Goal: Information Seeking & Learning: Learn about a topic

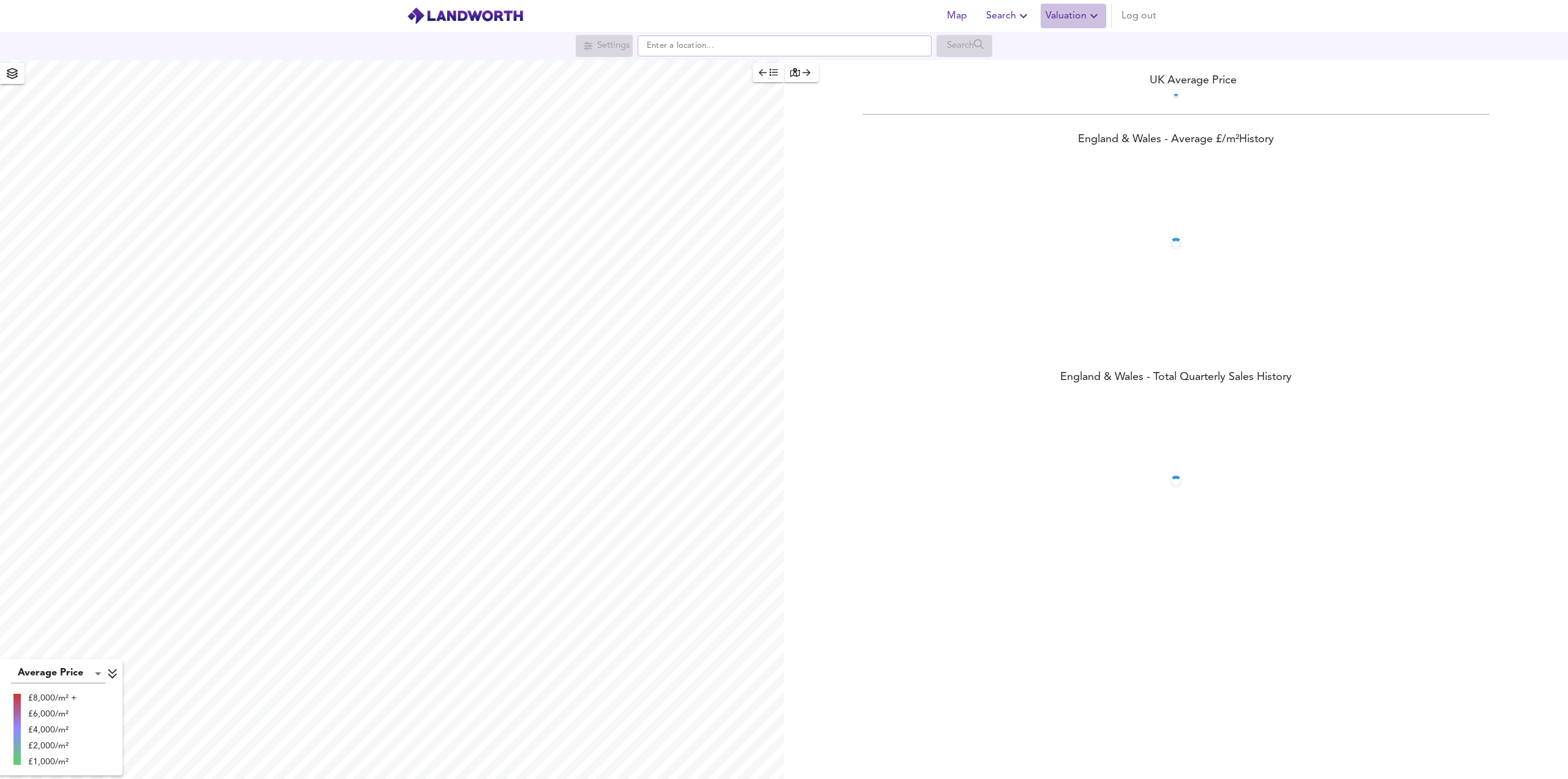
click at [1075, 19] on span "Valuation" at bounding box center [1073, 16] width 56 height 17
click at [1009, 65] on li "Valuation Report History" at bounding box center [1029, 65] width 147 height 22
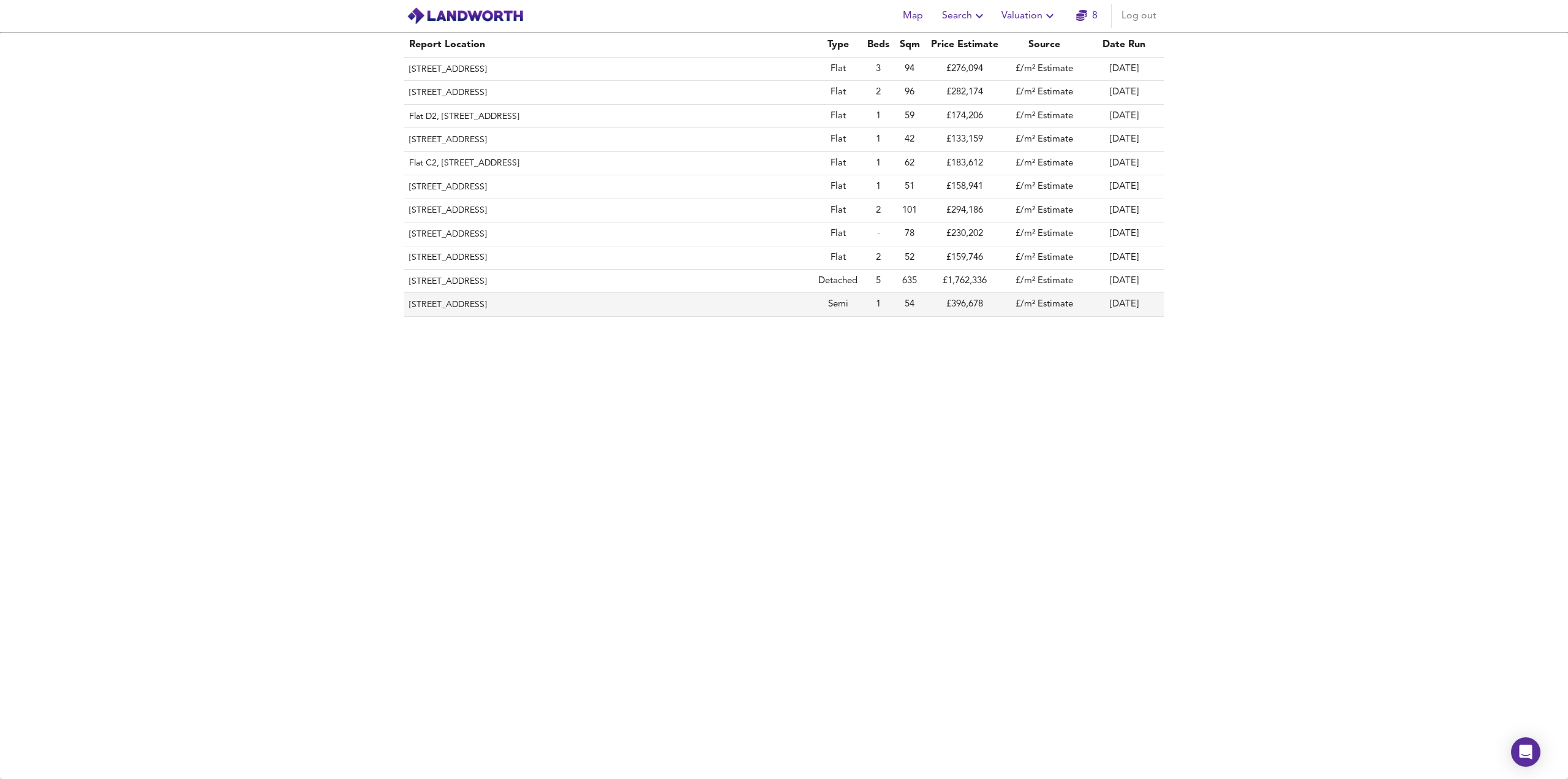
click at [616, 301] on th "[STREET_ADDRESS]" at bounding box center [609, 304] width 409 height 24
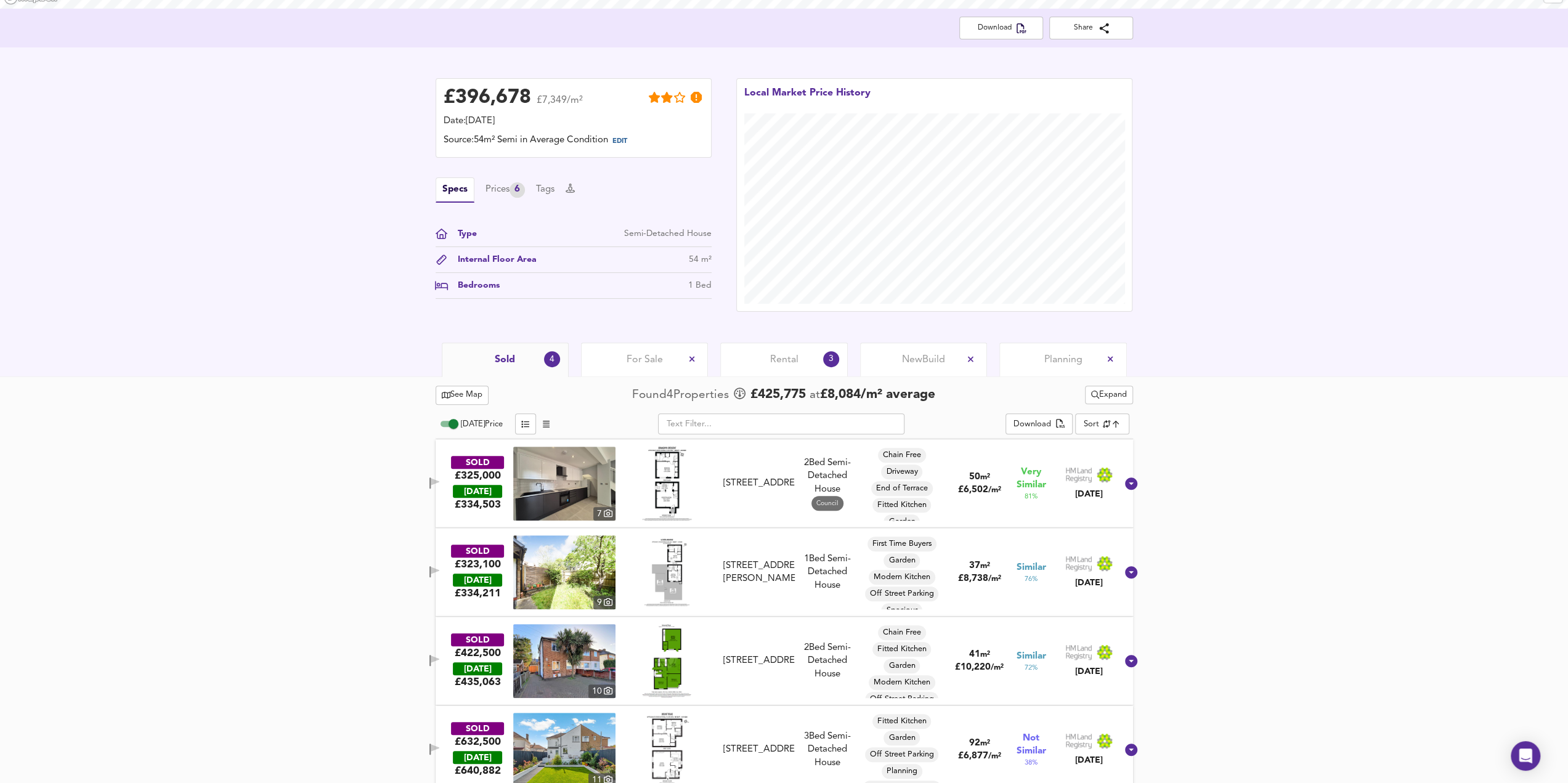
click at [773, 362] on span "Rental" at bounding box center [784, 360] width 28 height 14
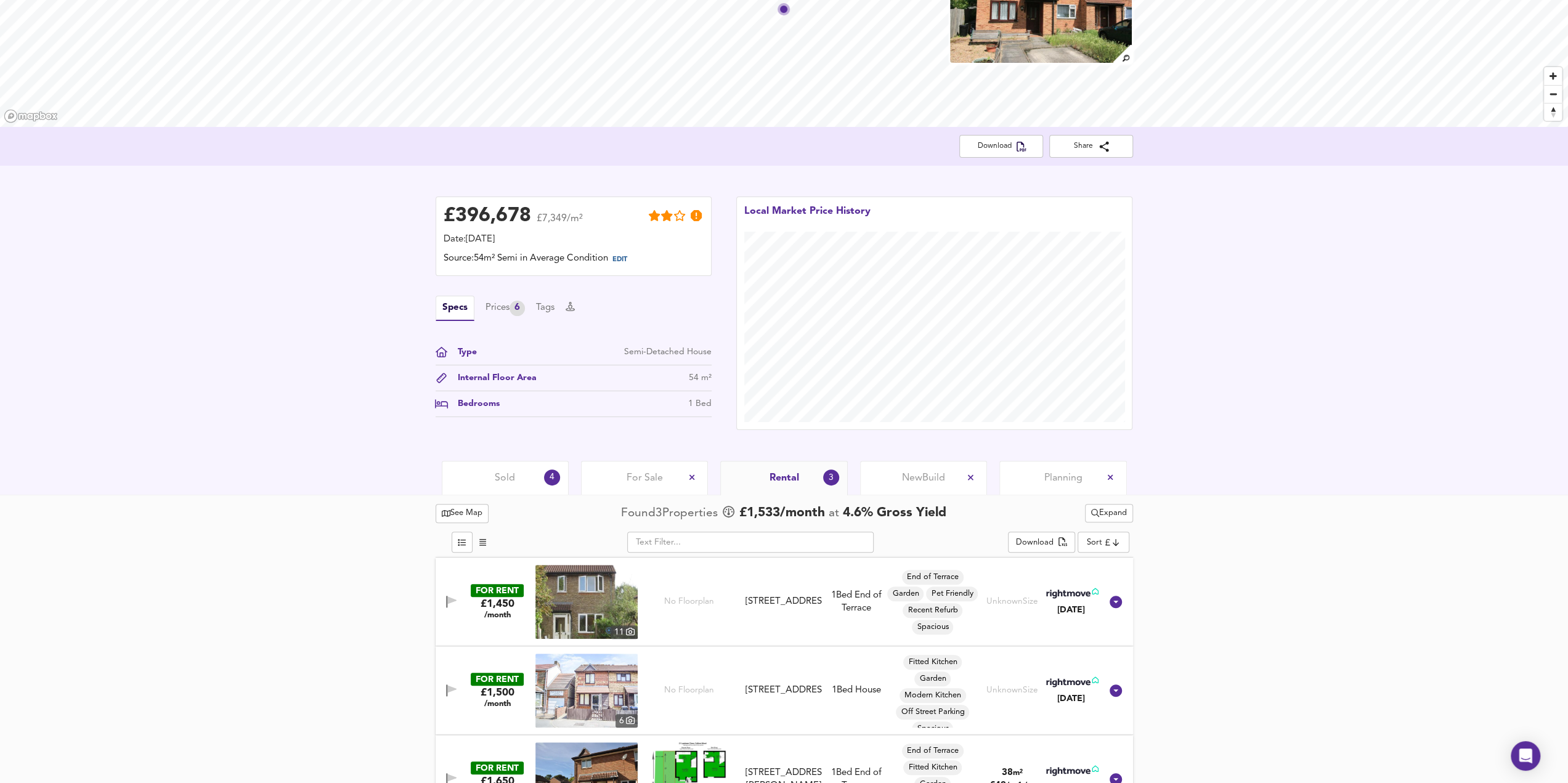
scroll to position [112, 0]
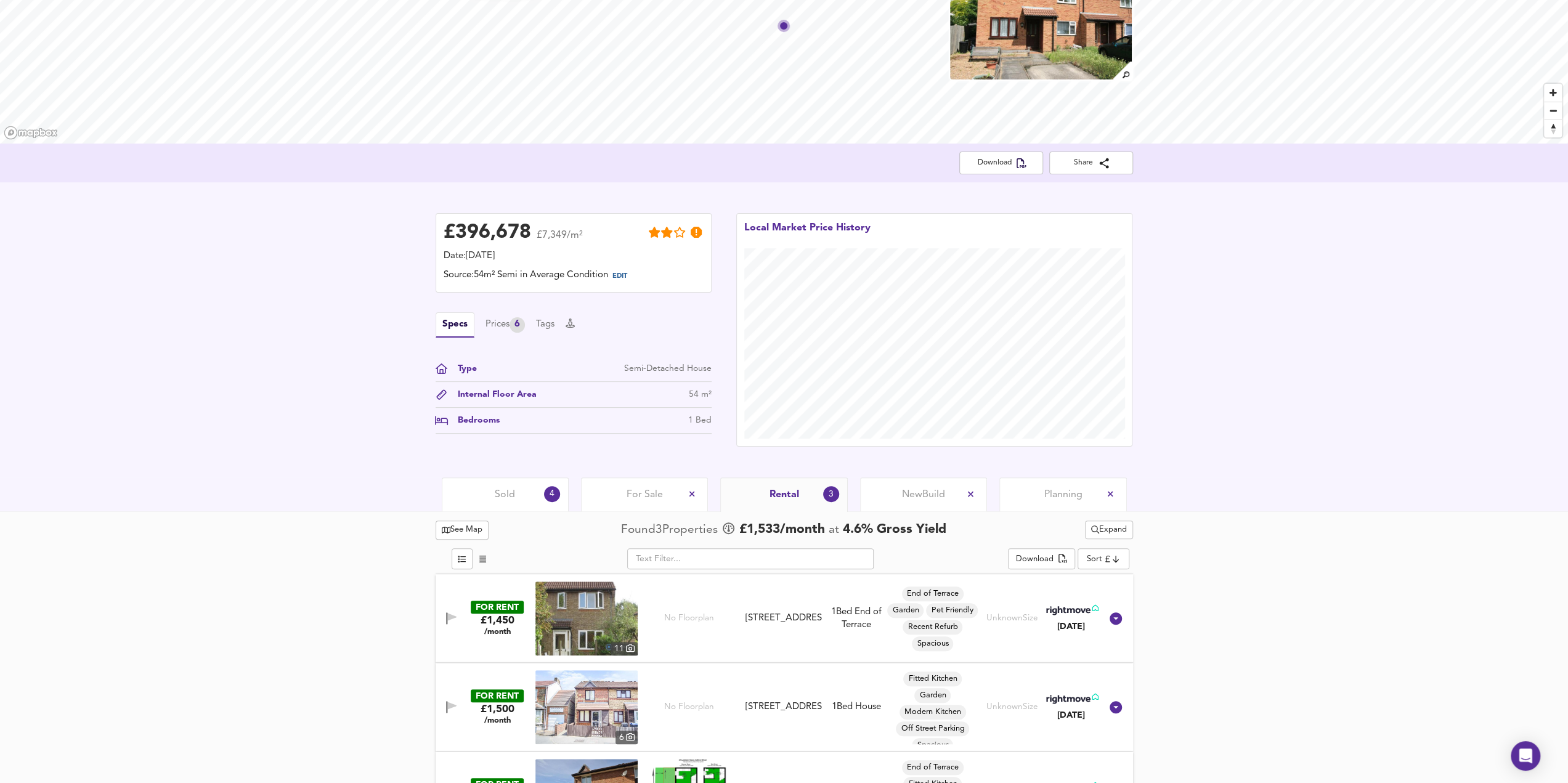
click at [486, 494] on div "Sold 4" at bounding box center [506, 494] width 127 height 34
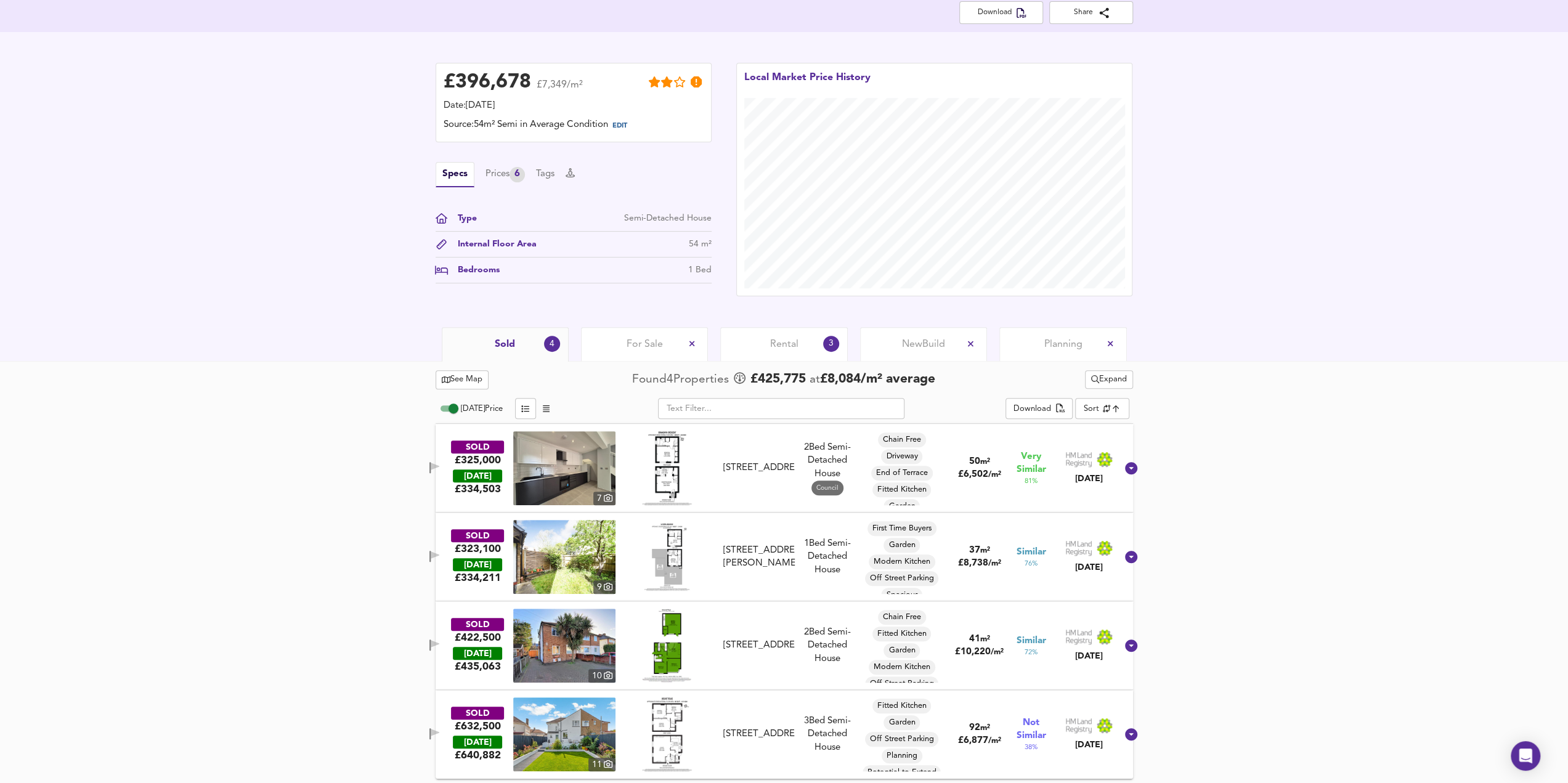
scroll to position [9, 0]
click at [503, 178] on div "Prices 6" at bounding box center [506, 174] width 40 height 15
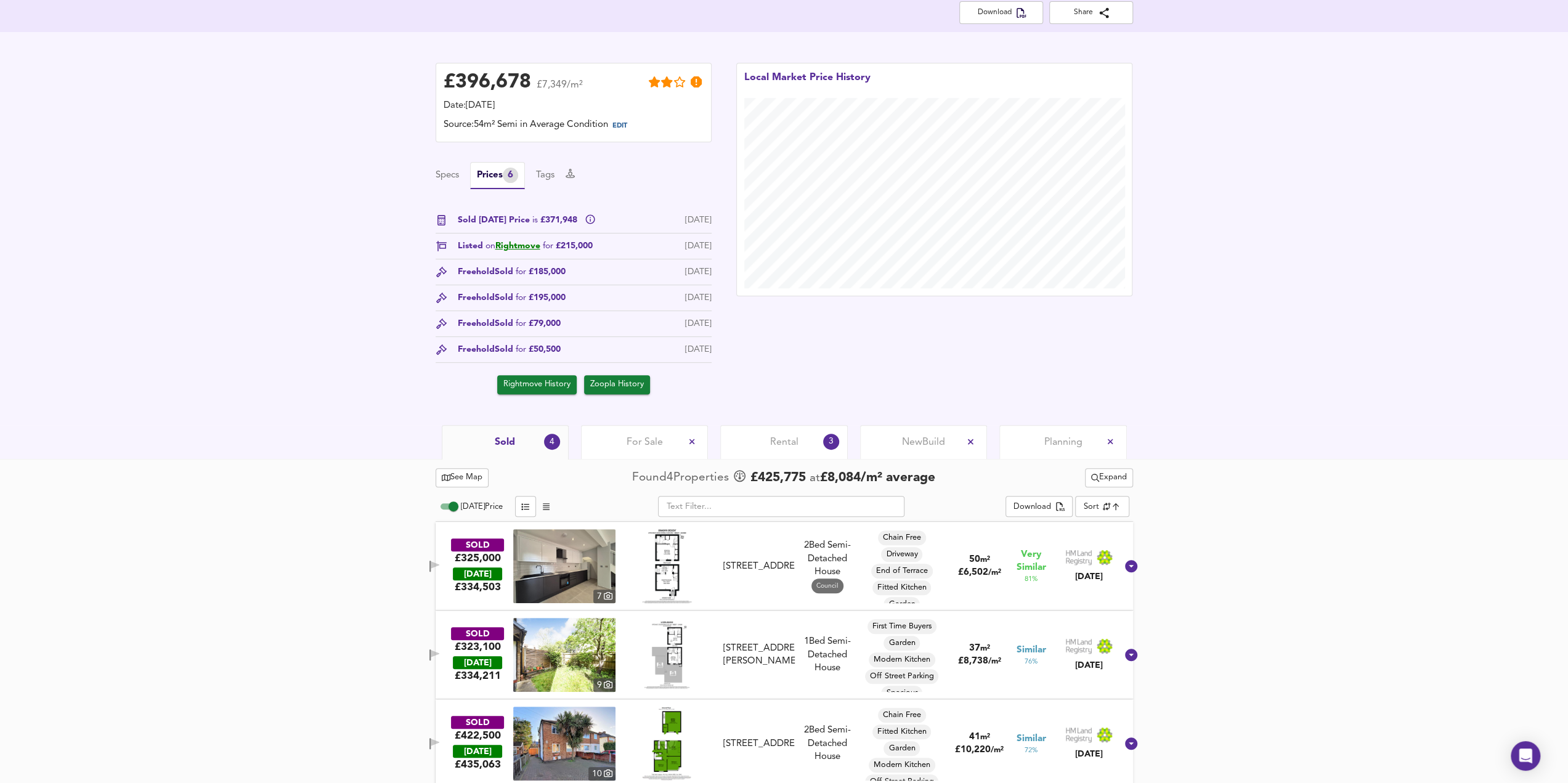
click at [563, 388] on span "Rightmove History" at bounding box center [537, 385] width 67 height 15
click at [613, 386] on span "Zoopla History" at bounding box center [617, 385] width 54 height 15
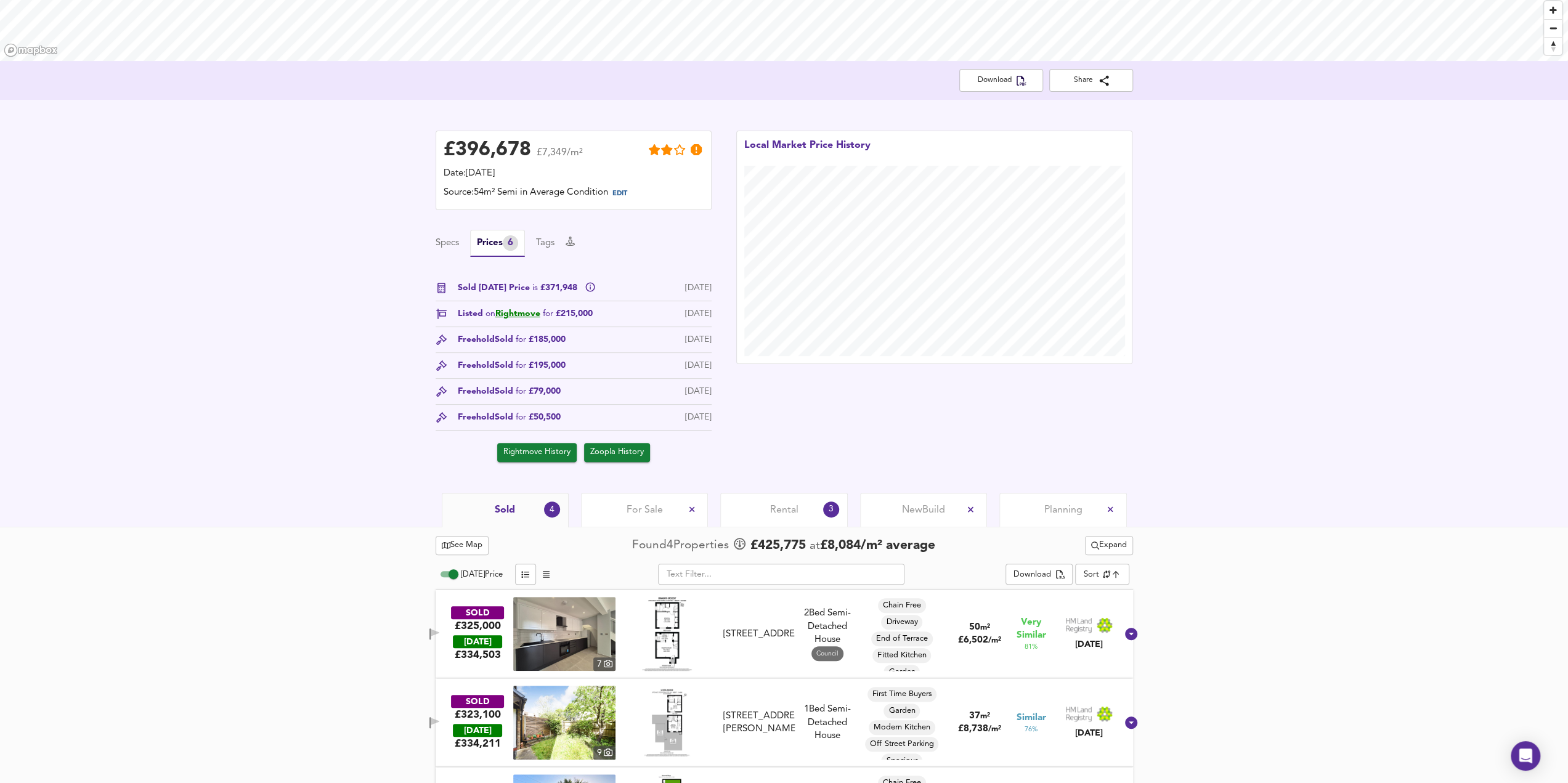
scroll to position [123, 0]
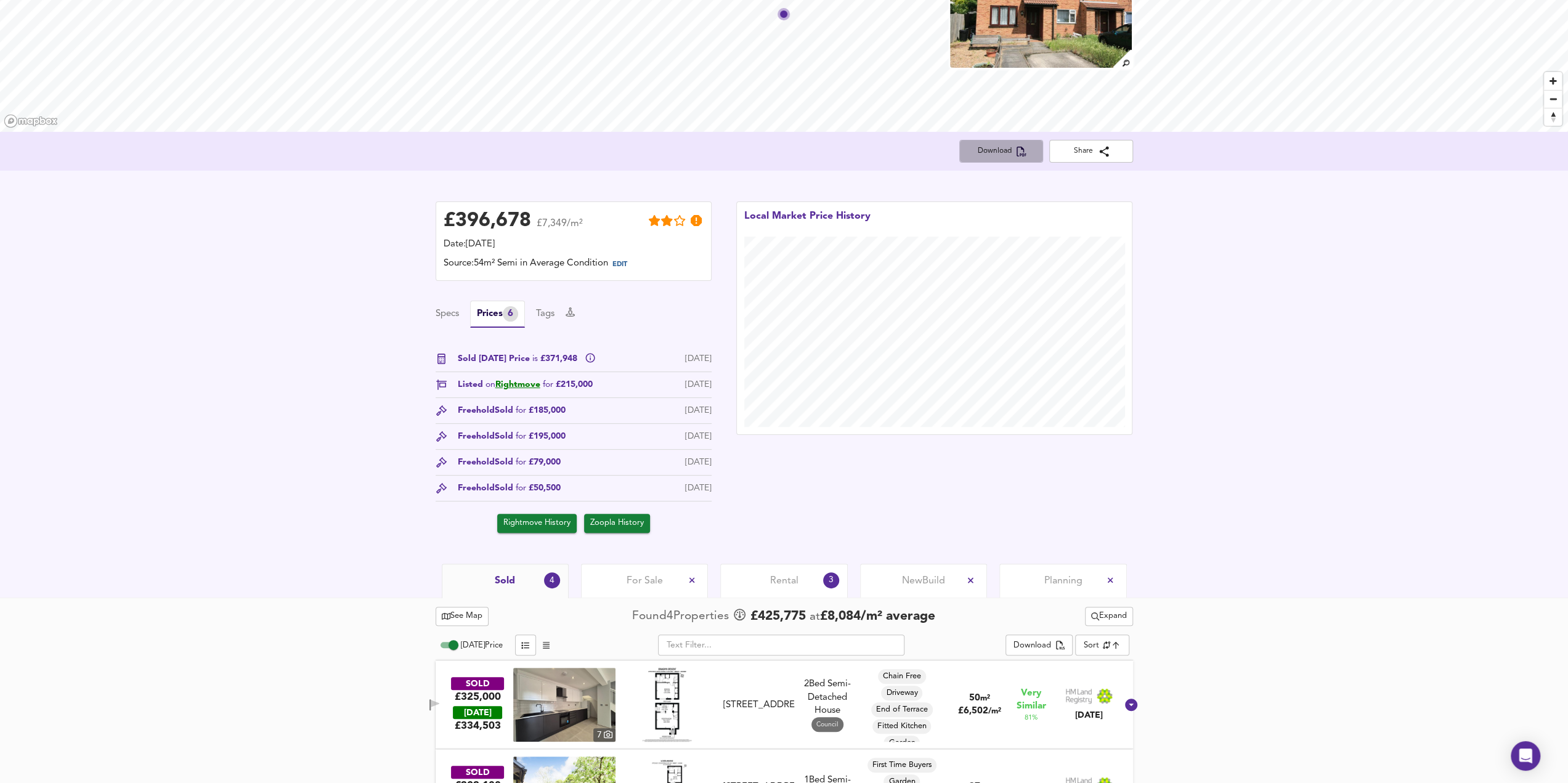
click at [991, 151] on span "Download" at bounding box center [1001, 151] width 64 height 13
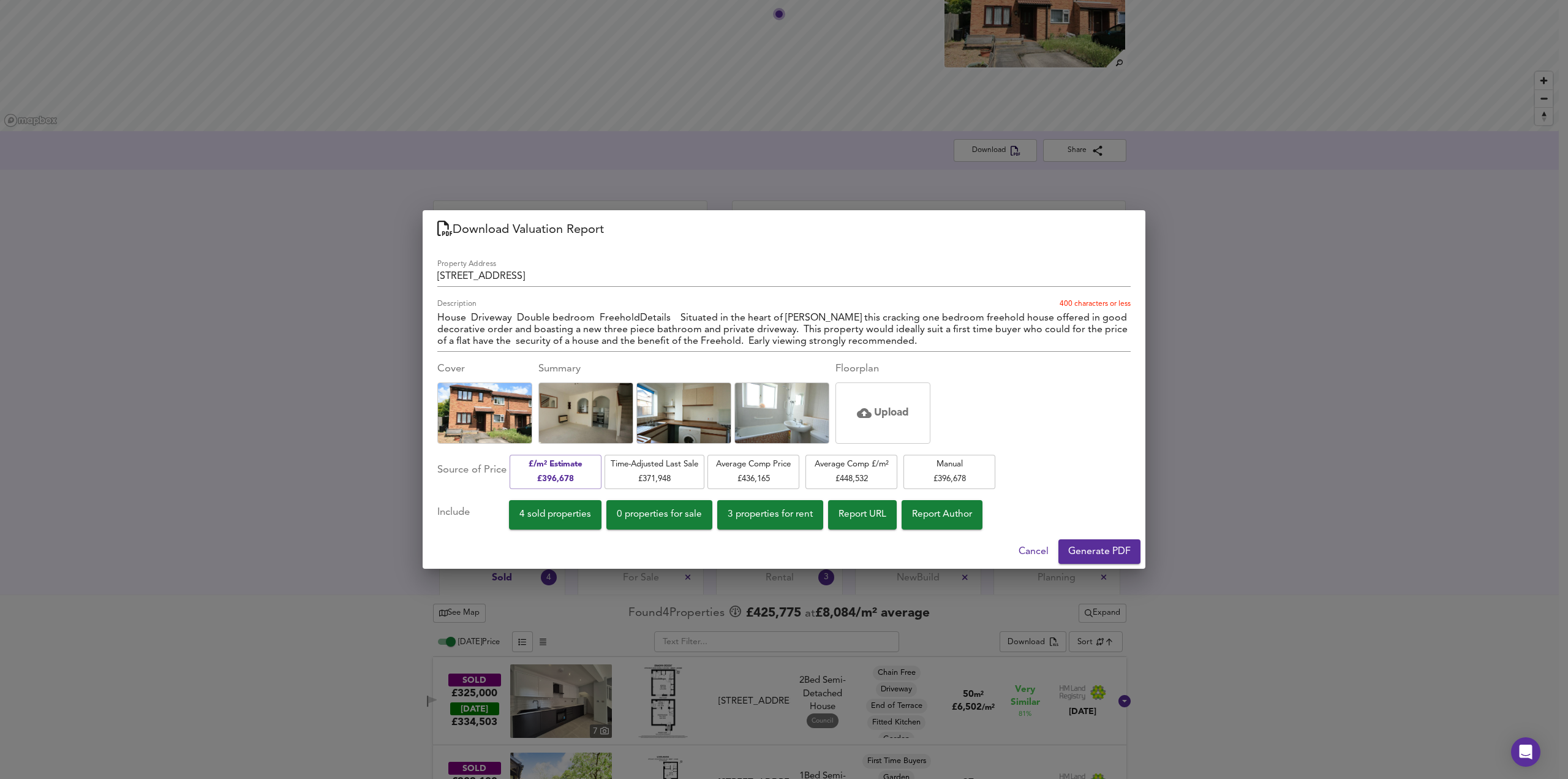
drag, startPoint x: 1085, startPoint y: 550, endPoint x: 921, endPoint y: 514, distance: 167.9
click at [1055, 465] on div "Download Valuation Report Property Address [STREET_ADDRESS] Description House D…" at bounding box center [784, 389] width 722 height 358
click at [804, 498] on div "Property Address [STREET_ADDRESS] Description House Driveway Double bedroom Fre…" at bounding box center [784, 391] width 694 height 275
click at [805, 512] on span "3 properties for rent" at bounding box center [770, 514] width 85 height 17
click at [776, 520] on span "3 properties for rent" at bounding box center [770, 514] width 85 height 17
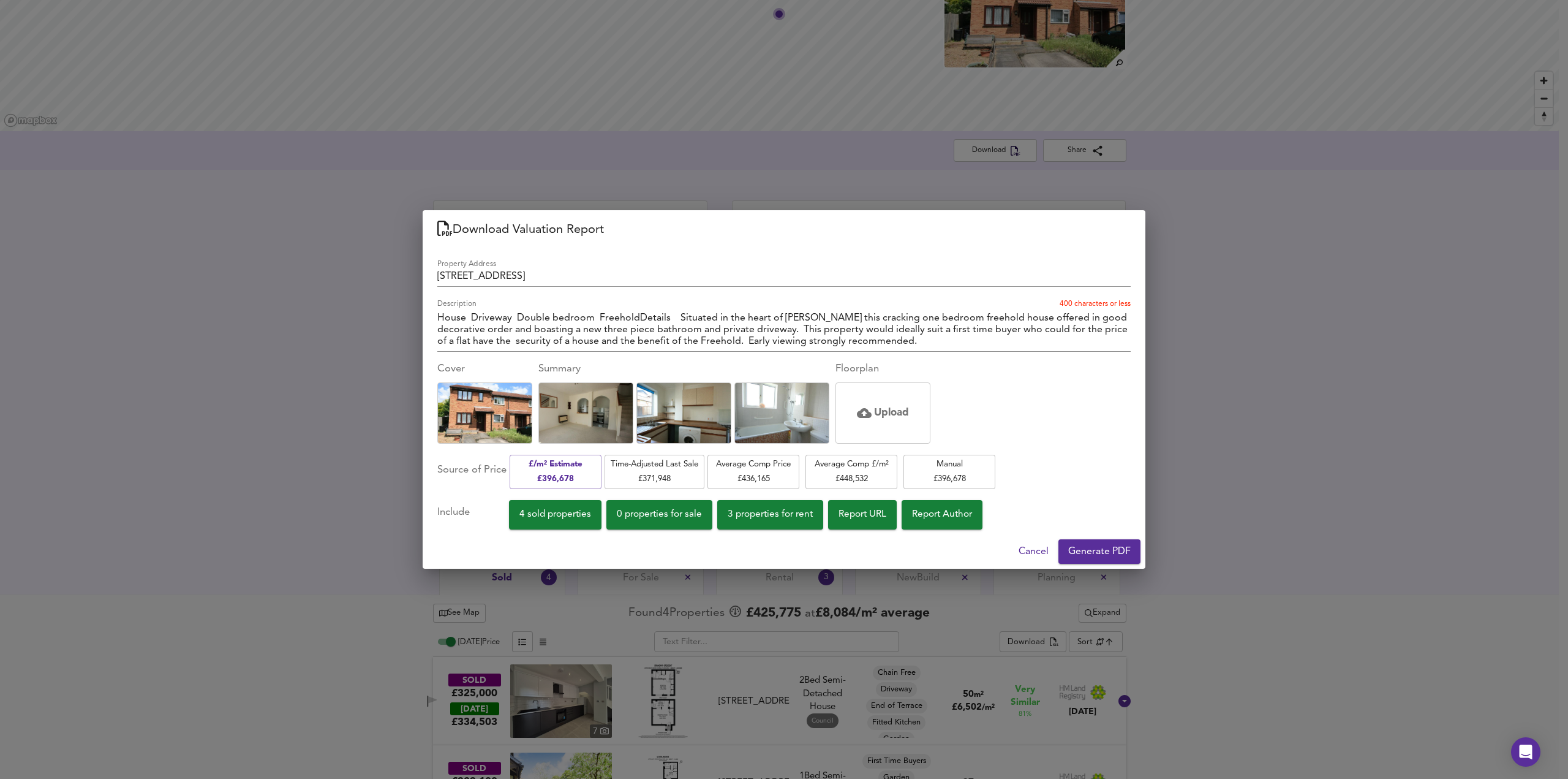
click at [1093, 554] on span "Generate PDF" at bounding box center [1100, 552] width 62 height 17
